Goal: Information Seeking & Learning: Learn about a topic

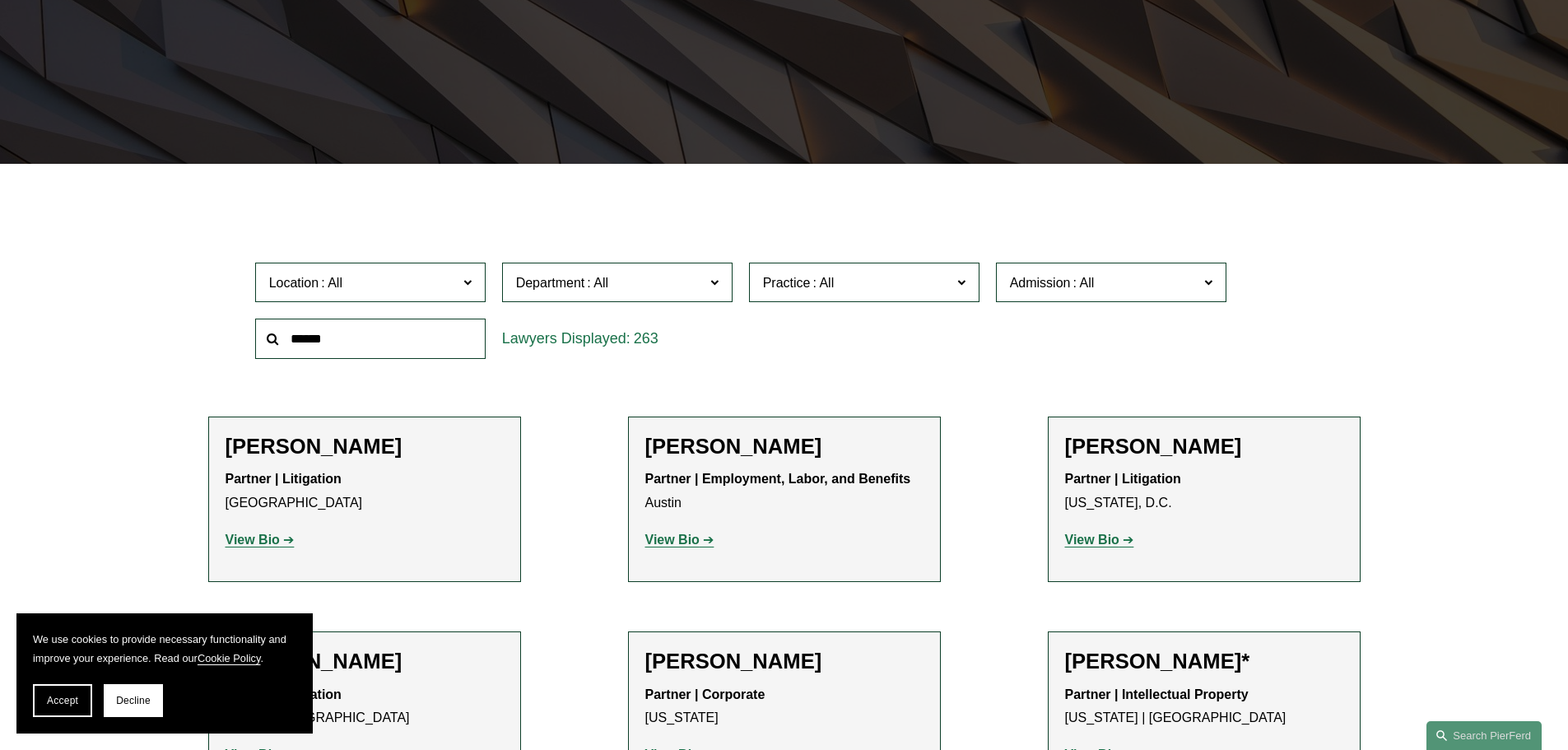
scroll to position [329, 0]
click at [41, 697] on button "Accept" at bounding box center [62, 700] width 59 height 33
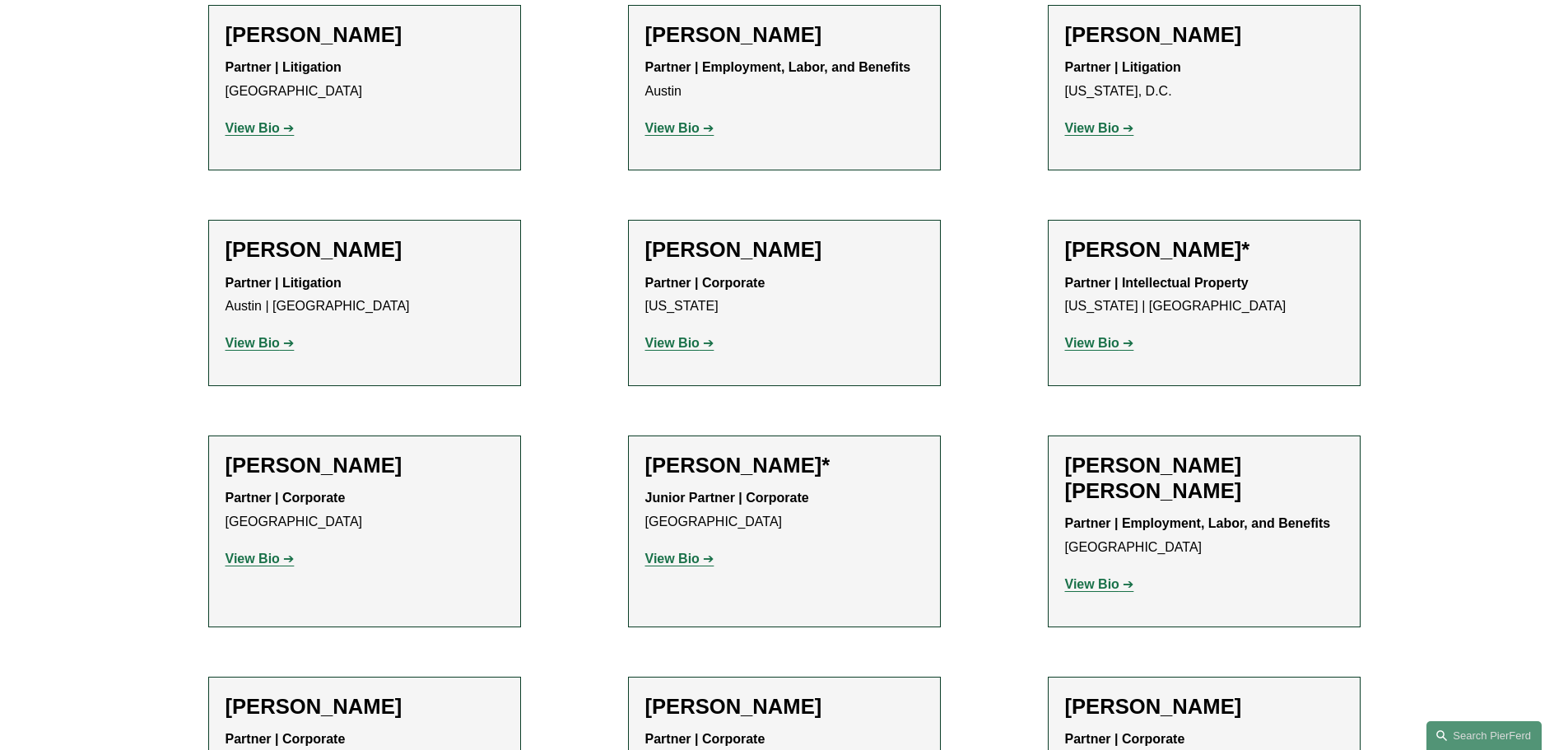
scroll to position [165, 0]
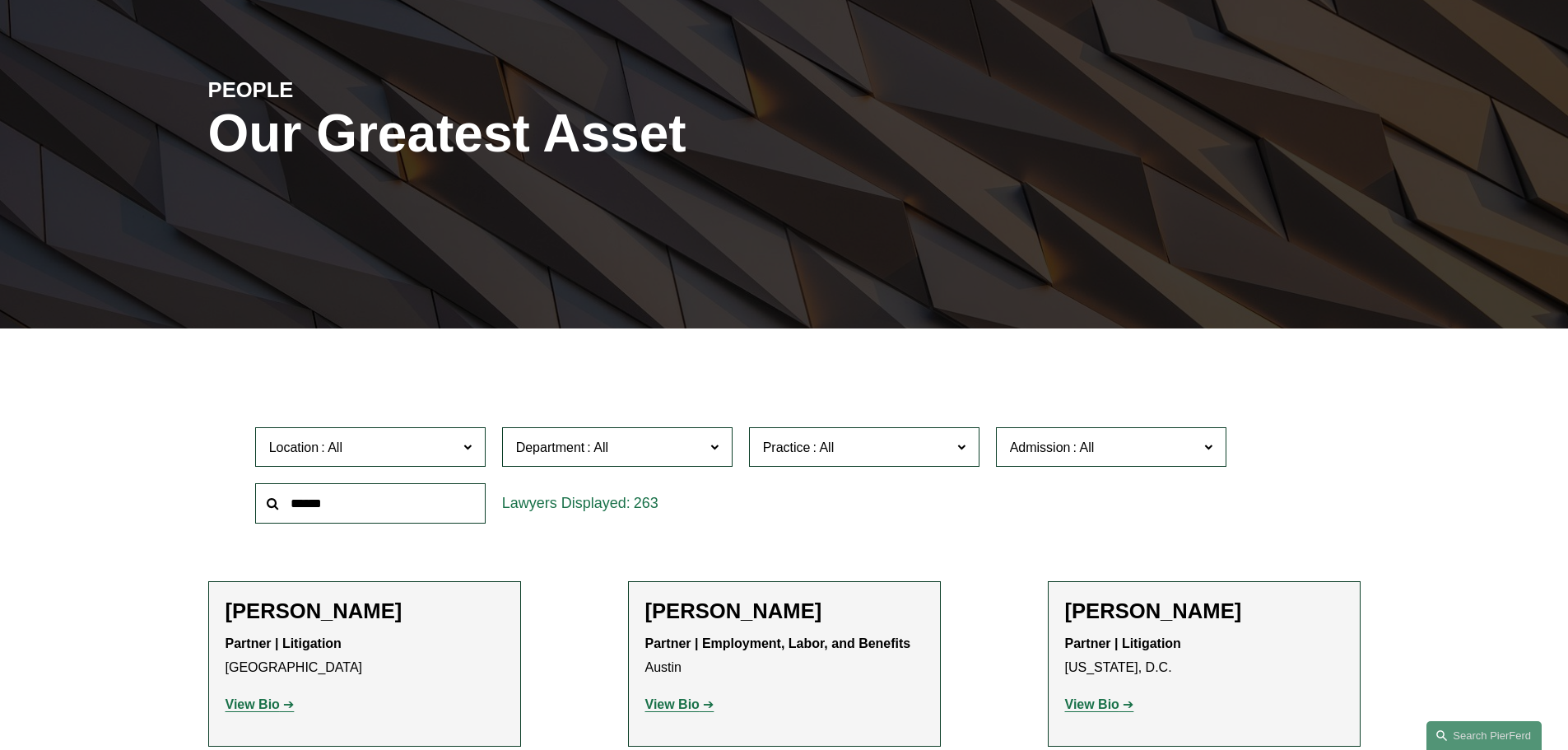
click at [413, 456] on span "Location" at bounding box center [363, 447] width 188 height 22
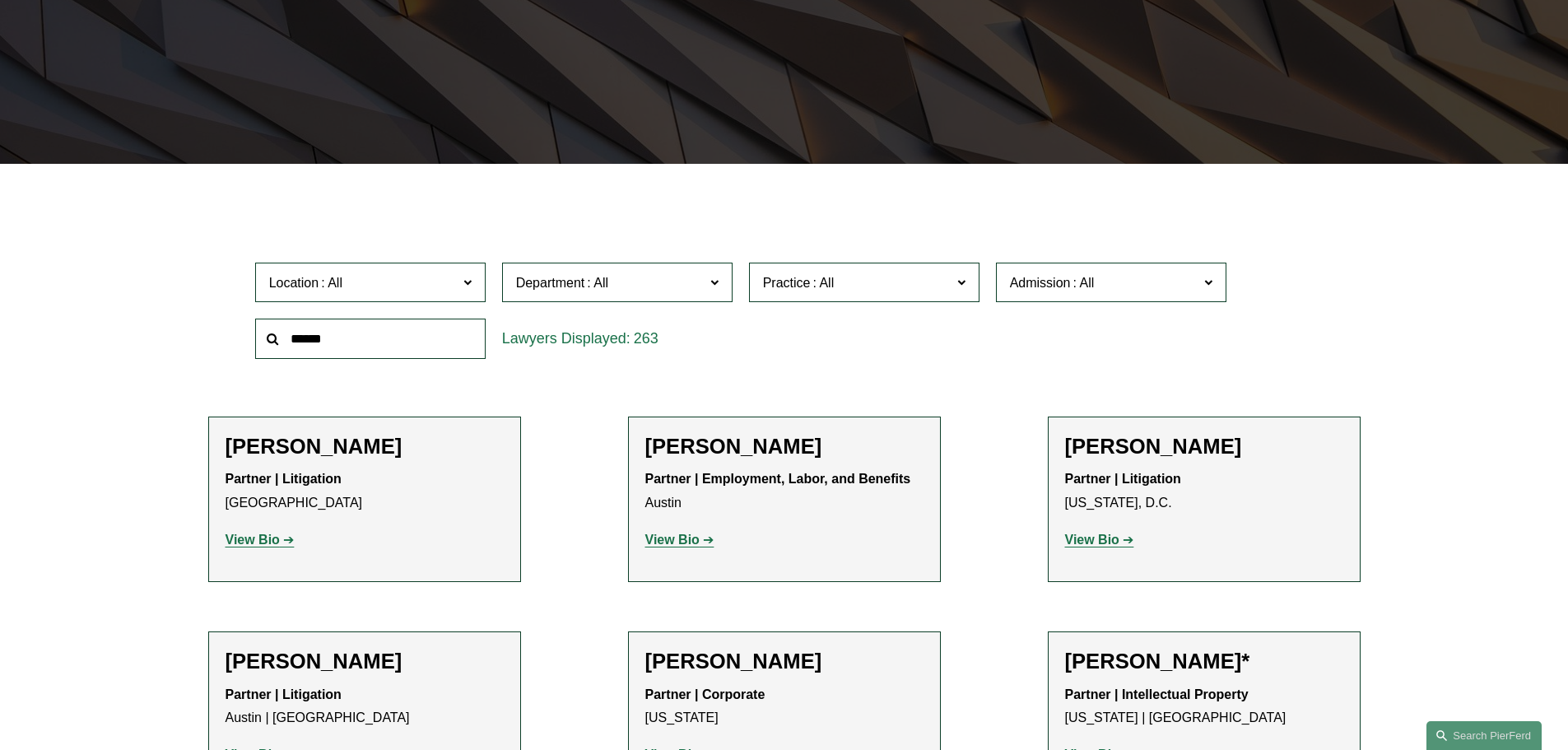
scroll to position [470, 0]
click at [0, 0] on link "[GEOGRAPHIC_DATA]" at bounding box center [0, 0] width 0 height 0
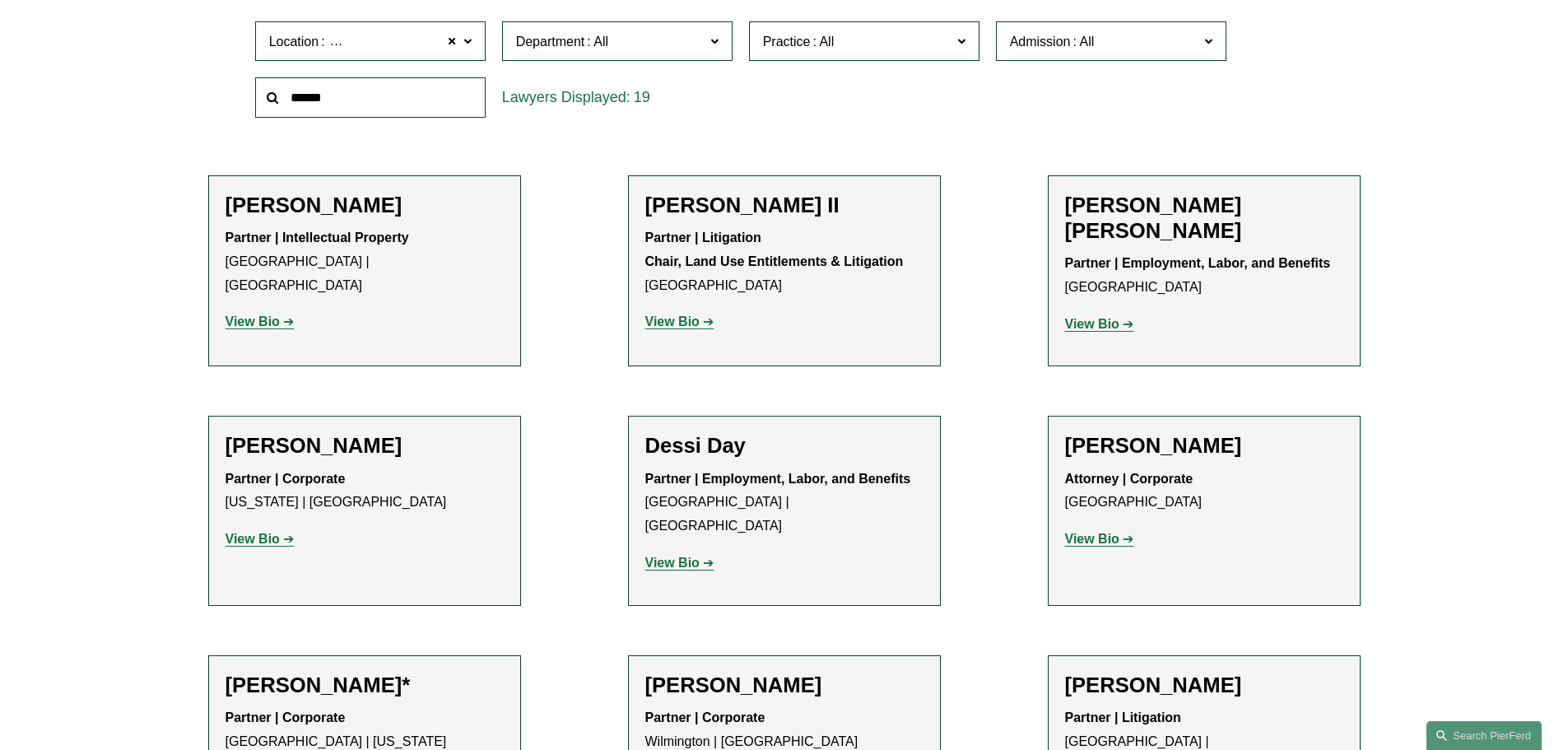
scroll to position [659, 0]
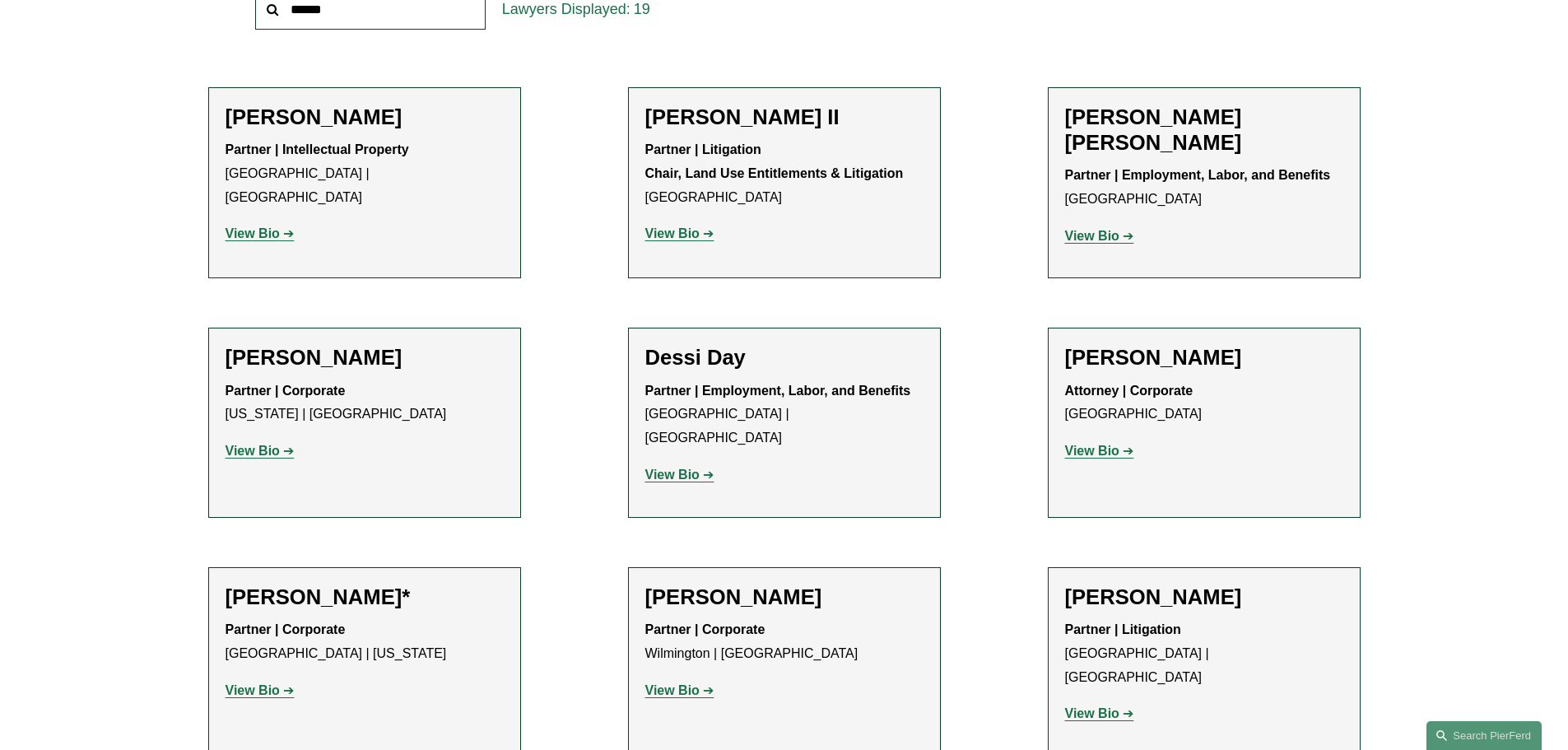
click at [694, 235] on strong "View Bio" at bounding box center [672, 234] width 54 height 14
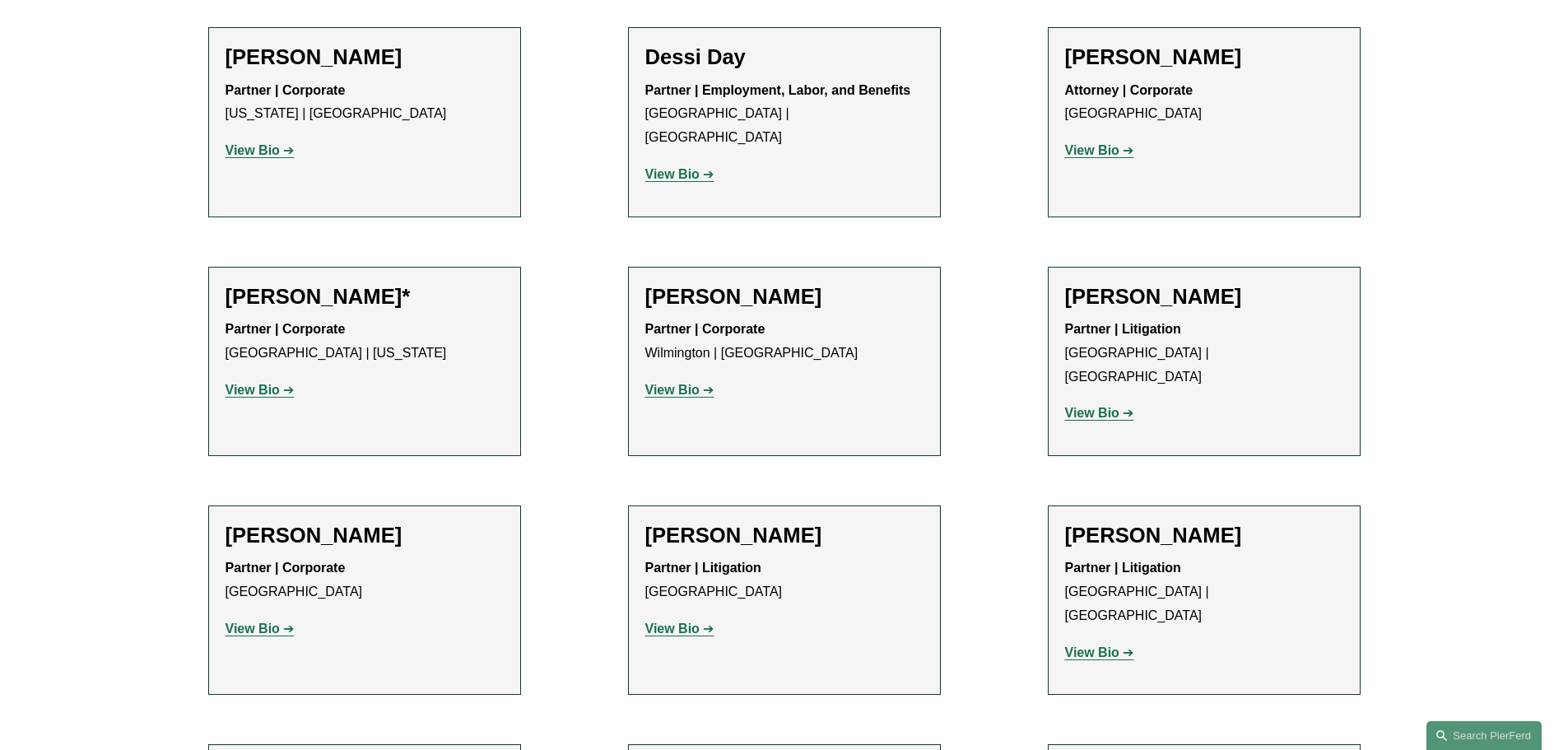
scroll to position [988, 0]
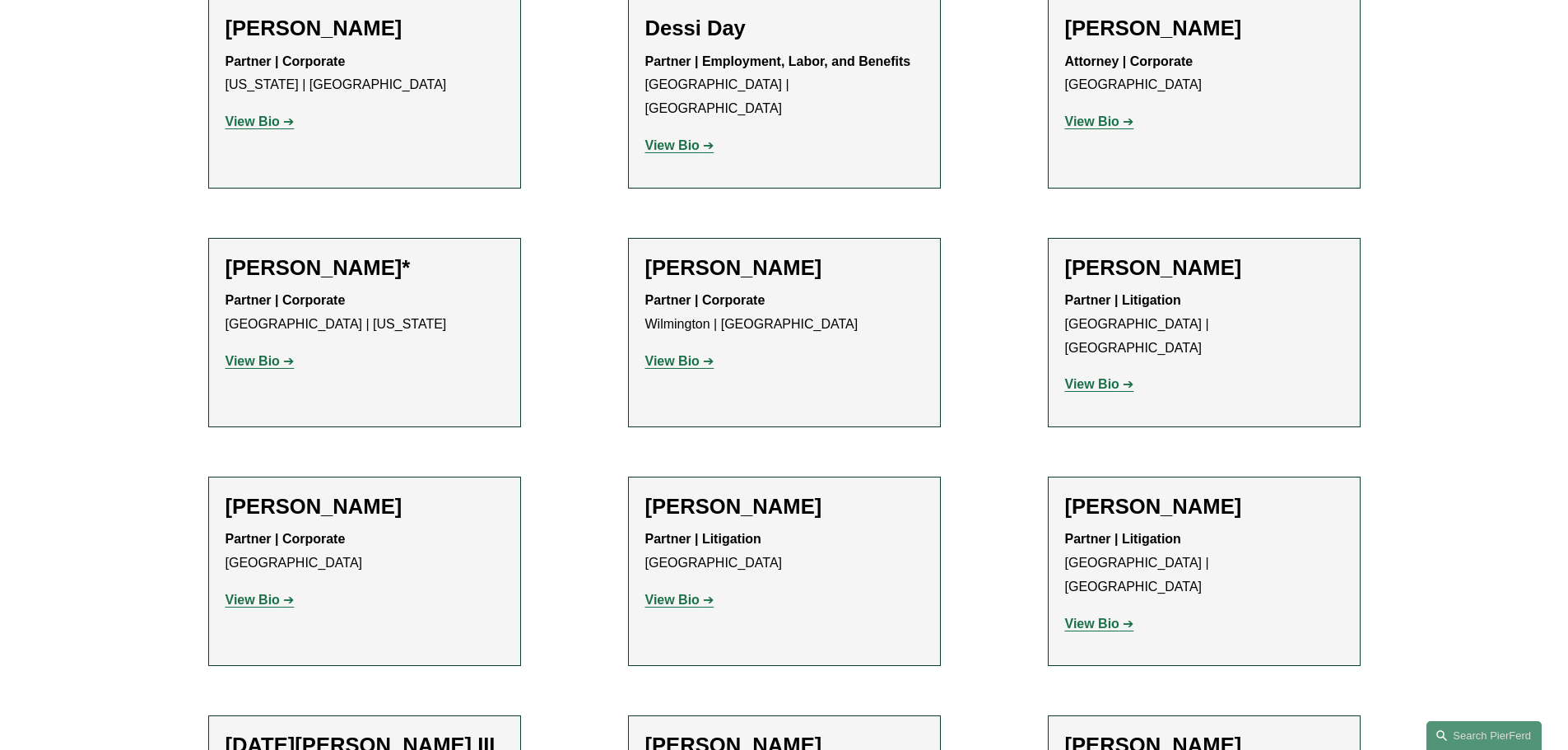
click at [688, 593] on strong "View Bio" at bounding box center [672, 600] width 54 height 14
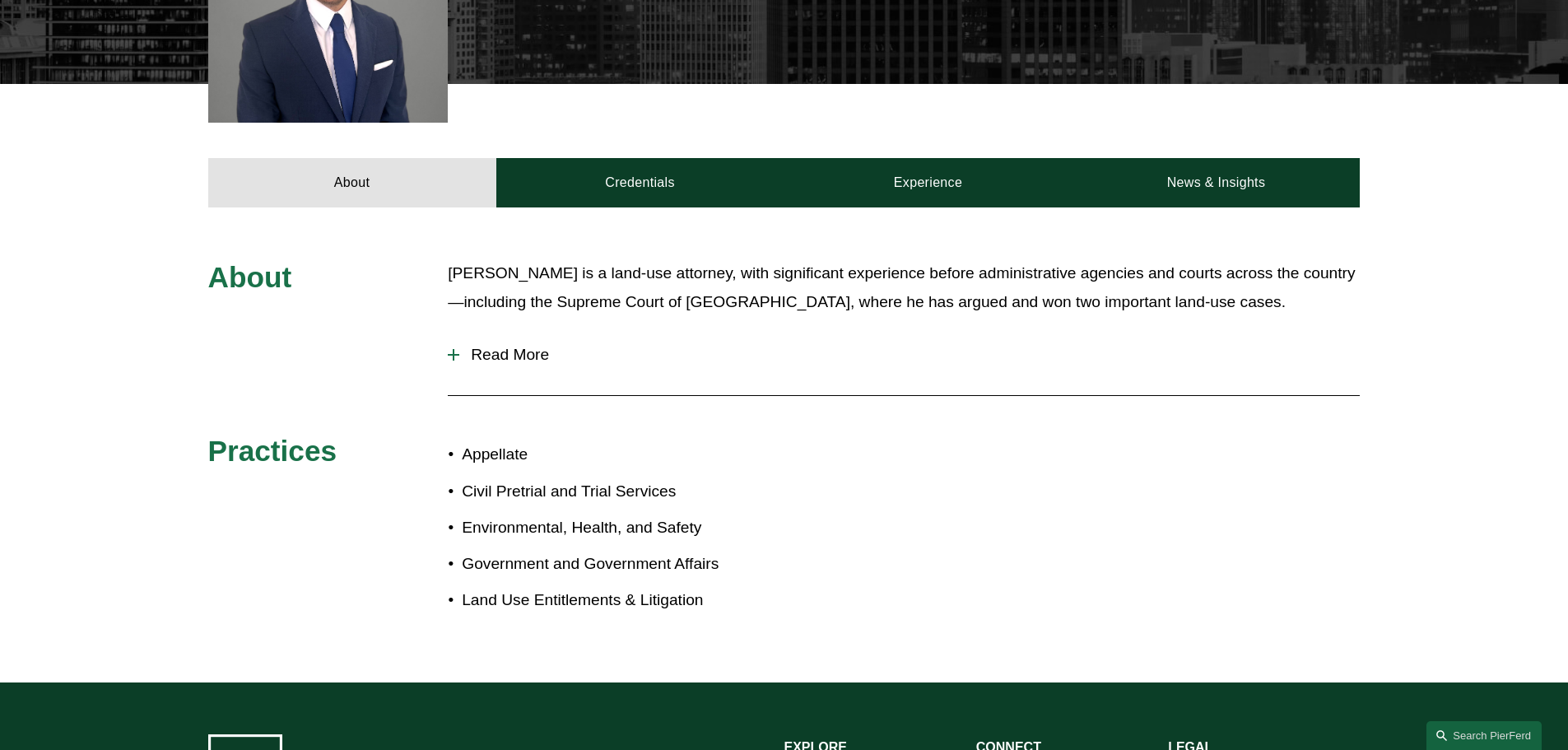
scroll to position [659, 0]
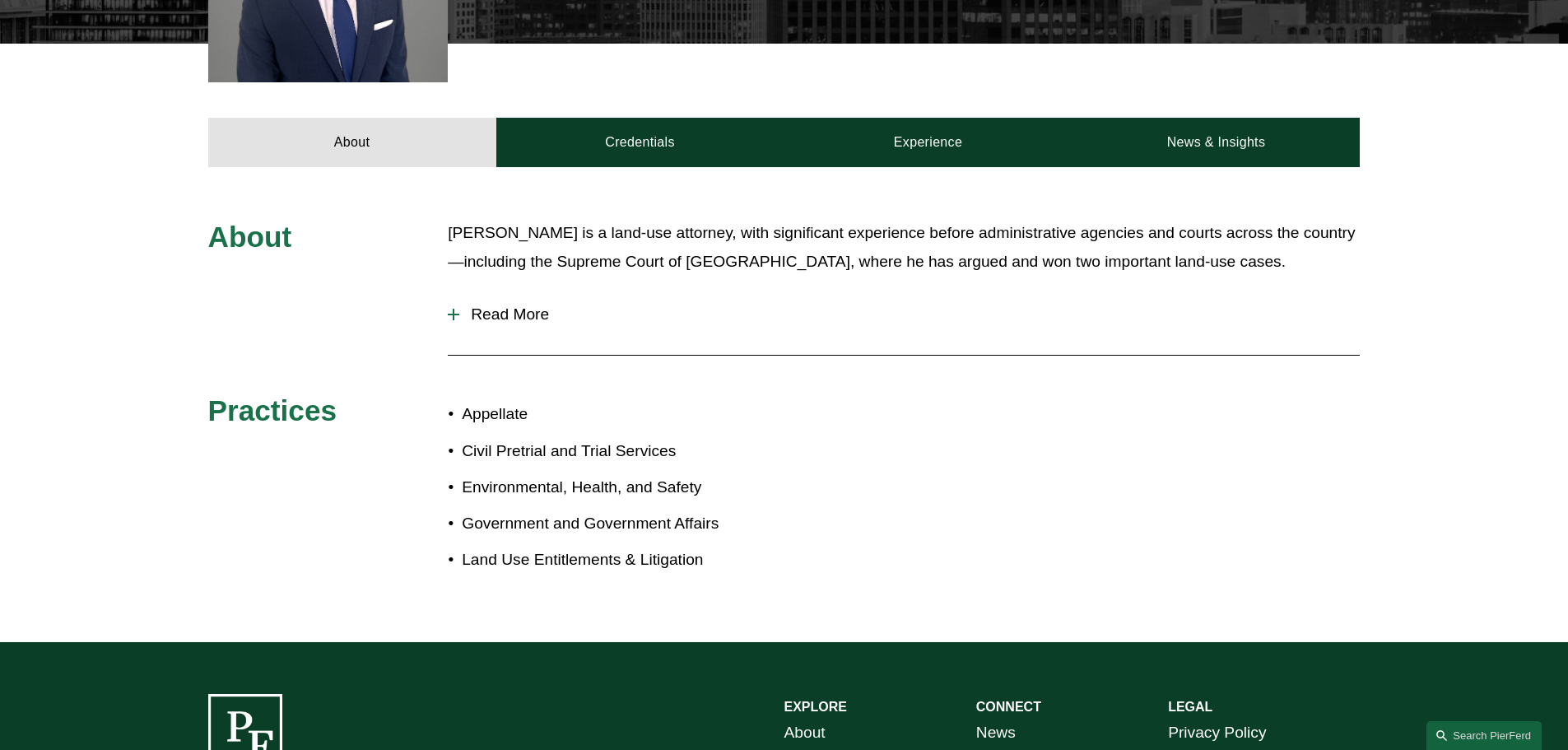
click at [521, 307] on span "Read More" at bounding box center [909, 315] width 900 height 18
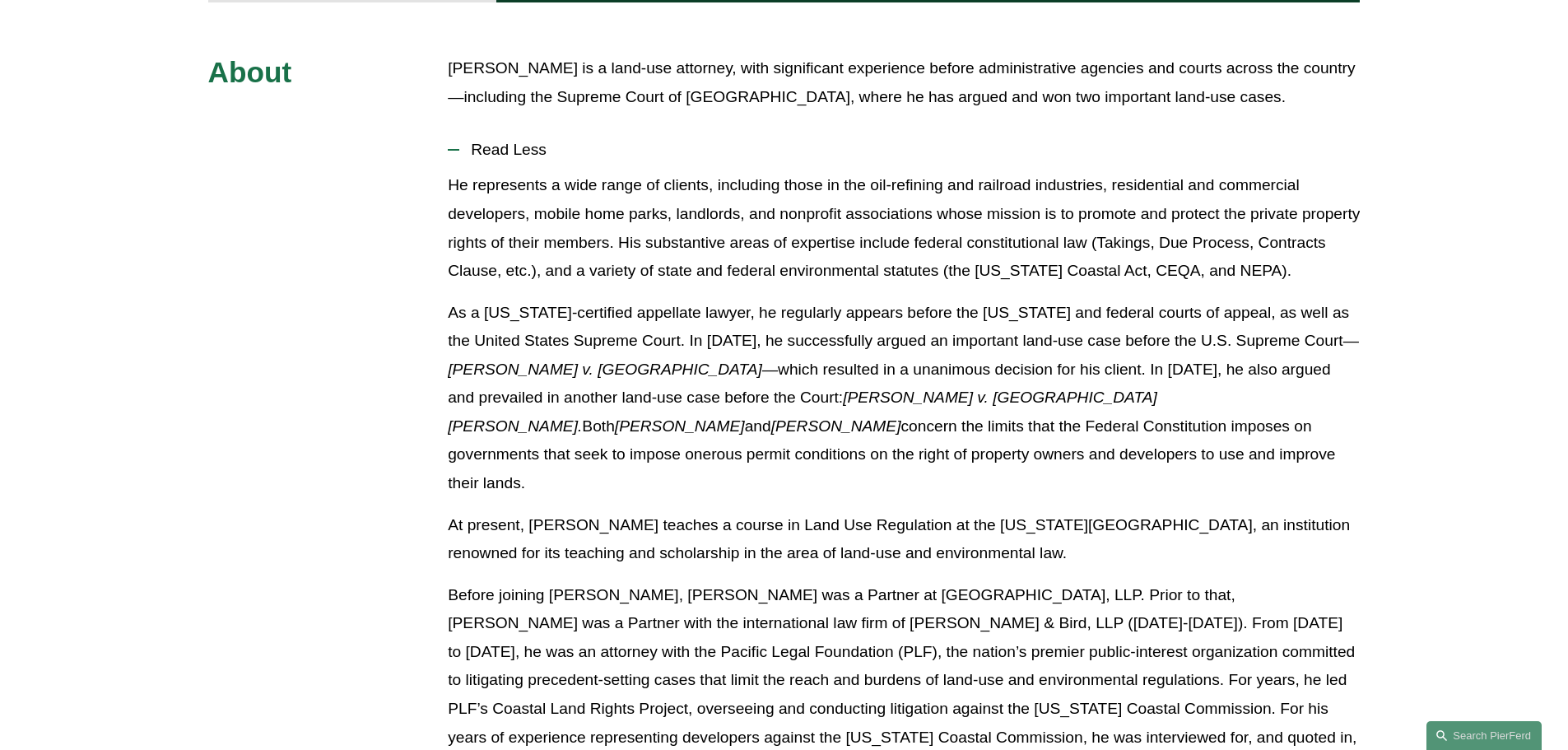
scroll to position [988, 0]
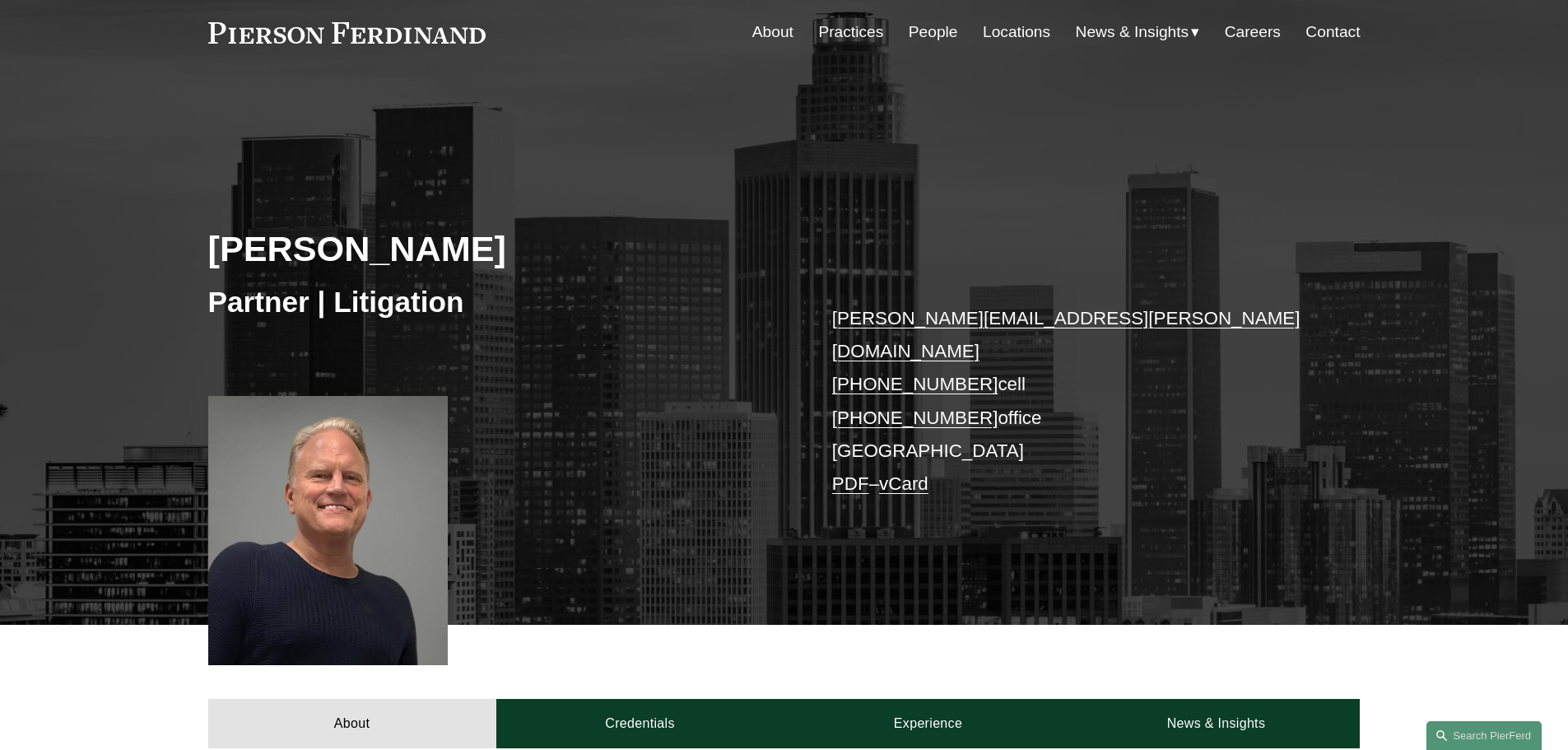
scroll to position [412, 0]
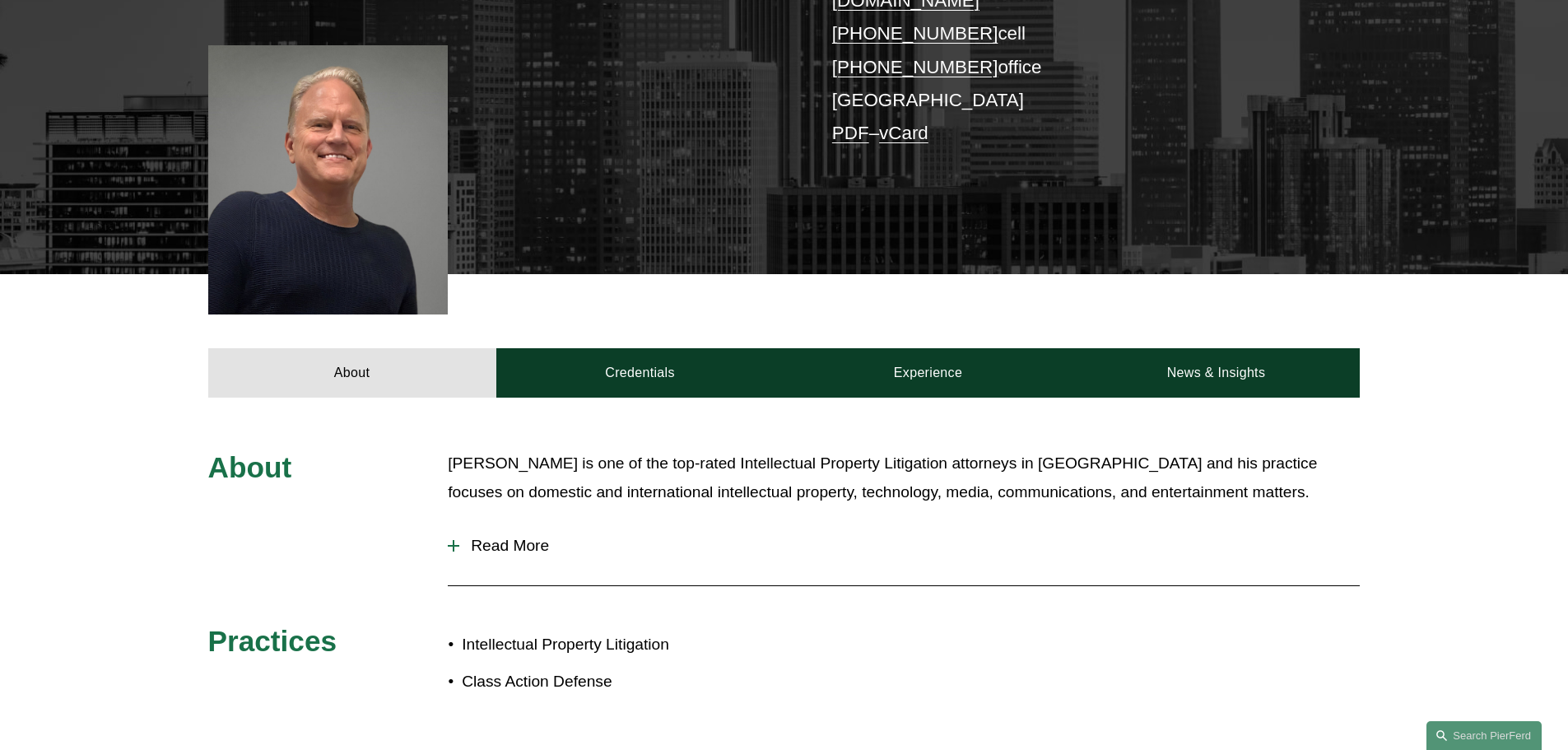
click at [521, 537] on span "Read More" at bounding box center [909, 546] width 900 height 18
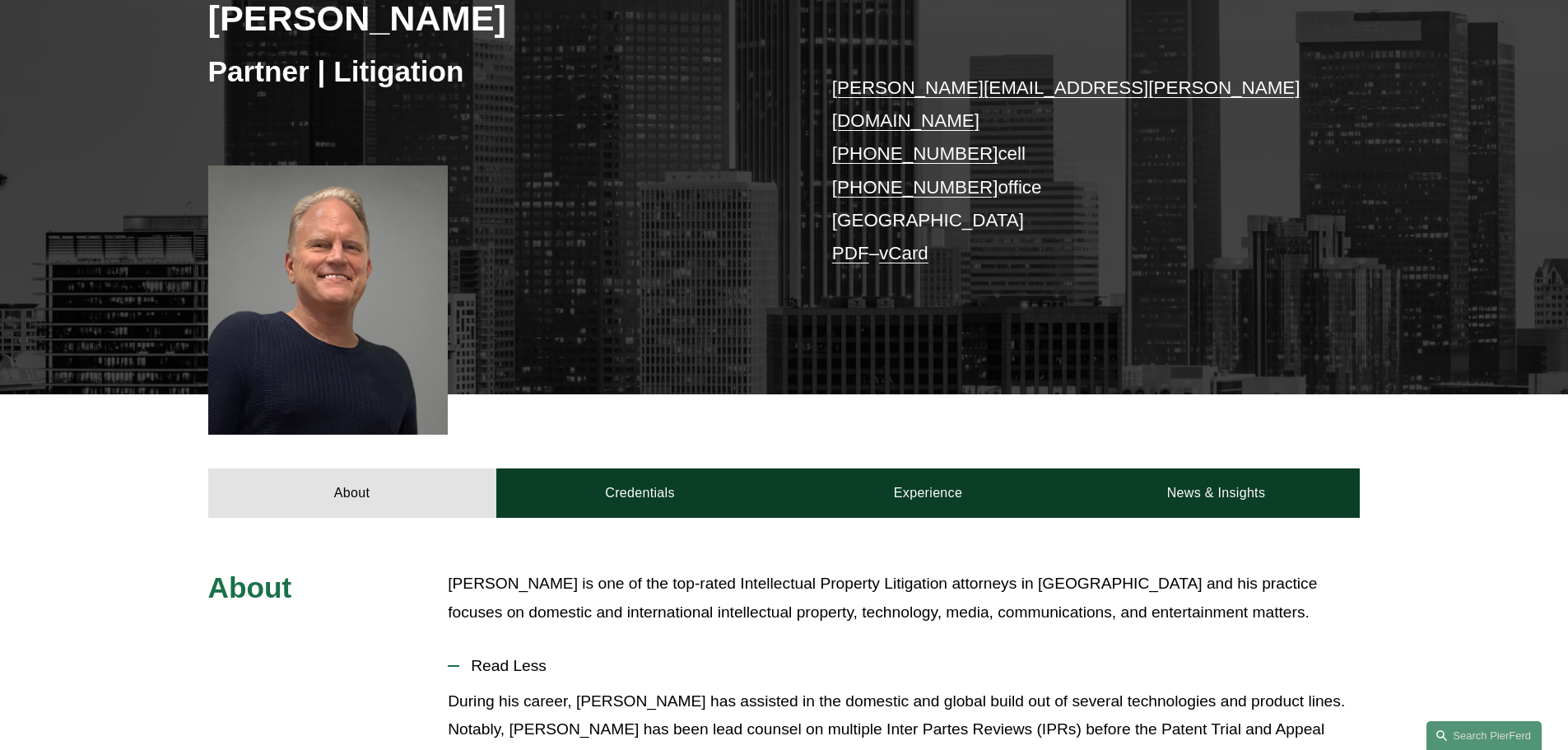
scroll to position [247, 0]
